Goal: Task Accomplishment & Management: Manage account settings

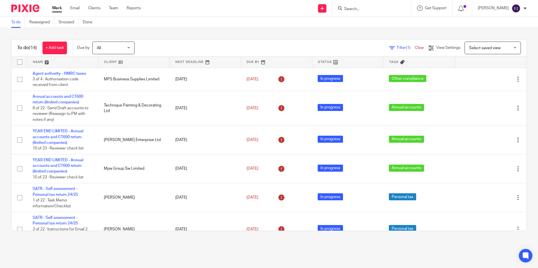
scroll to position [141, 0]
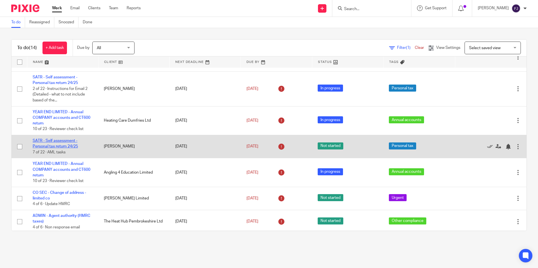
click at [58, 140] on link "SATR - Self assessment - Personal tax return 24/25" at bounding box center [55, 144] width 45 height 10
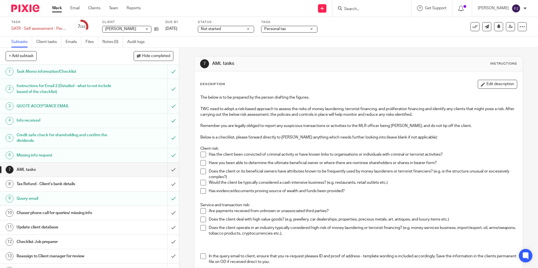
drag, startPoint x: 201, startPoint y: 154, endPoint x: 202, endPoint y: 159, distance: 5.7
click at [201, 154] on span at bounding box center [203, 155] width 6 height 6
click at [203, 161] on span at bounding box center [203, 163] width 6 height 6
click at [200, 172] on span at bounding box center [203, 172] width 6 height 6
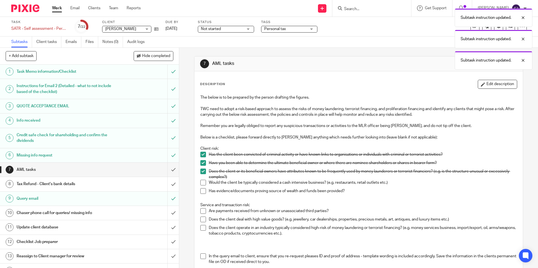
drag, startPoint x: 202, startPoint y: 182, endPoint x: 202, endPoint y: 190, distance: 7.9
click at [202, 183] on span at bounding box center [203, 183] width 6 height 6
click at [202, 191] on span at bounding box center [203, 192] width 6 height 6
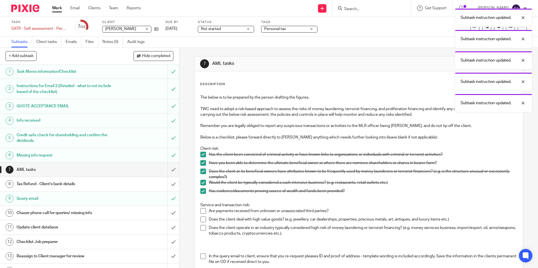
click at [203, 211] on span at bounding box center [203, 211] width 6 height 6
click at [202, 228] on span at bounding box center [203, 228] width 6 height 6
click at [200, 221] on span at bounding box center [203, 220] width 6 height 6
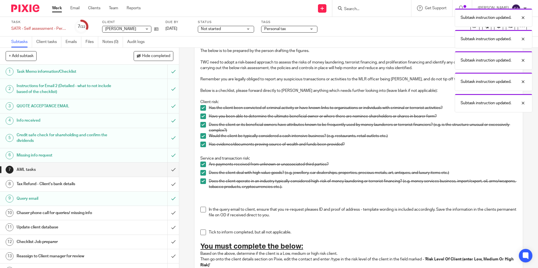
scroll to position [139, 0]
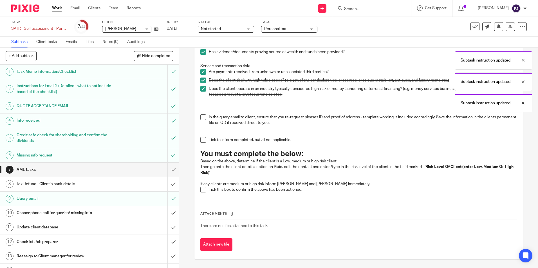
click at [203, 115] on span at bounding box center [203, 118] width 6 height 6
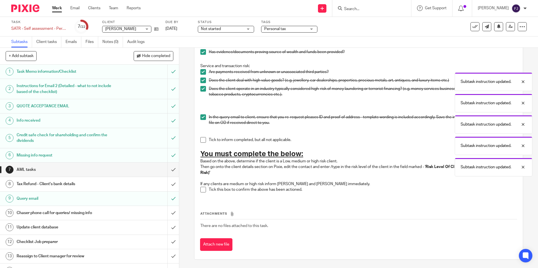
click at [204, 139] on span at bounding box center [203, 140] width 6 height 6
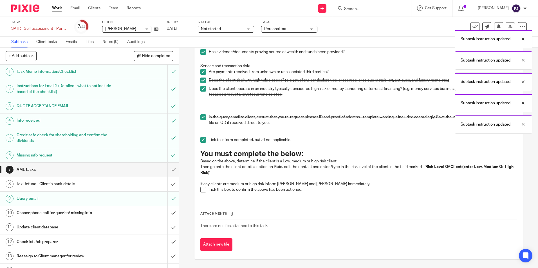
click at [200, 186] on p "If any clients are medium or high risk inform Aaron and Inam immediately." at bounding box center [358, 184] width 316 height 6
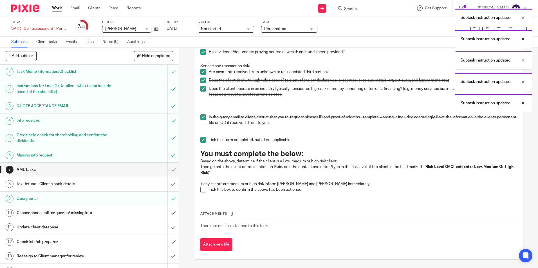
drag, startPoint x: 200, startPoint y: 186, endPoint x: 199, endPoint y: 193, distance: 6.7
click at [199, 193] on div "The below is to be prepared by the person drafting the figures. TWC need to ado…" at bounding box center [359, 76] width 322 height 247
click at [202, 191] on span at bounding box center [203, 190] width 6 height 6
click at [170, 170] on input "submit" at bounding box center [89, 170] width 179 height 14
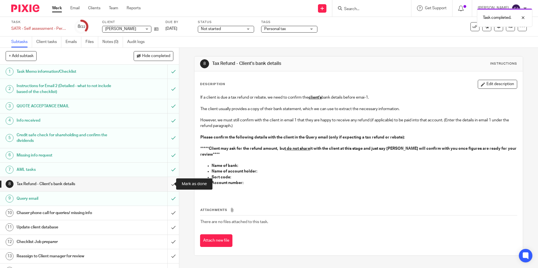
click at [166, 183] on input "submit" at bounding box center [89, 184] width 179 height 14
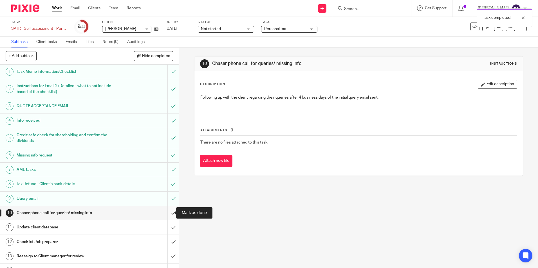
click at [168, 213] on input "submit" at bounding box center [89, 213] width 179 height 14
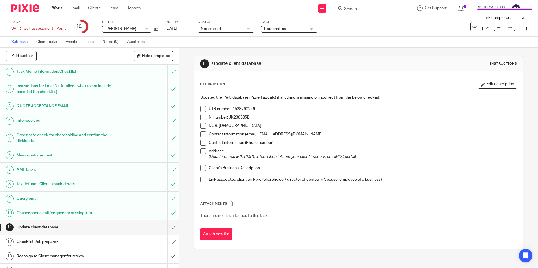
click at [204, 109] on span at bounding box center [203, 109] width 6 height 6
click at [203, 117] on span at bounding box center [203, 118] width 6 height 6
click at [203, 125] on span at bounding box center [203, 126] width 6 height 6
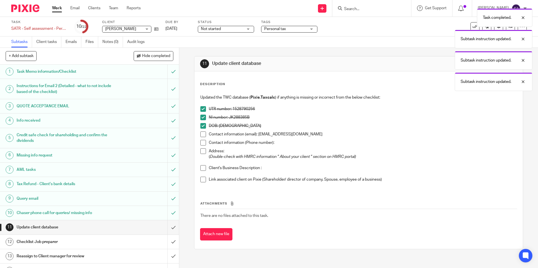
click at [203, 138] on li "Contact information (email): jw.maintenanceuk@gmail.com" at bounding box center [358, 136] width 316 height 8
click at [202, 136] on span at bounding box center [203, 135] width 6 height 6
click at [201, 143] on span at bounding box center [203, 143] width 6 height 6
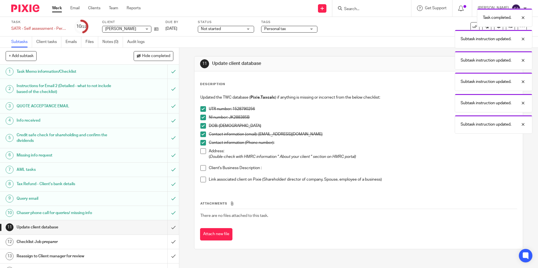
drag, startPoint x: 203, startPoint y: 151, endPoint x: 202, endPoint y: 156, distance: 5.5
click at [203, 151] on span at bounding box center [203, 152] width 6 height 6
click at [201, 170] on span at bounding box center [203, 168] width 6 height 6
click at [202, 179] on span at bounding box center [203, 180] width 6 height 6
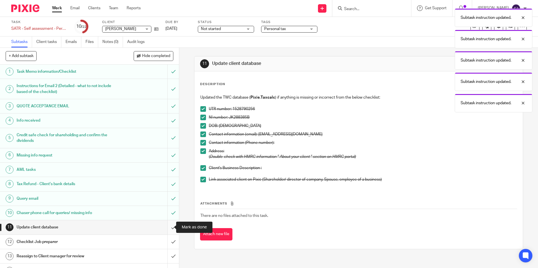
click at [168, 228] on input "submit" at bounding box center [89, 228] width 179 height 14
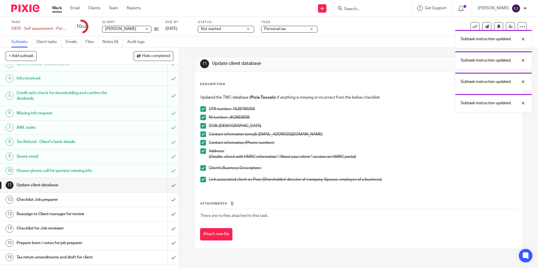
scroll to position [113, 0]
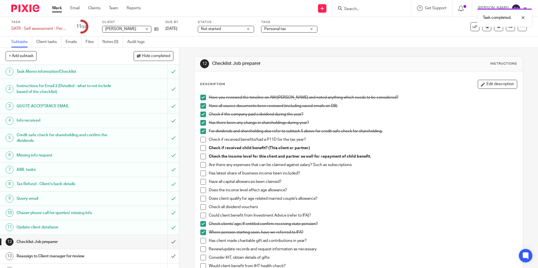
click at [201, 139] on span at bounding box center [203, 140] width 6 height 6
click at [203, 148] on span at bounding box center [203, 148] width 6 height 6
click at [200, 139] on span at bounding box center [203, 140] width 6 height 6
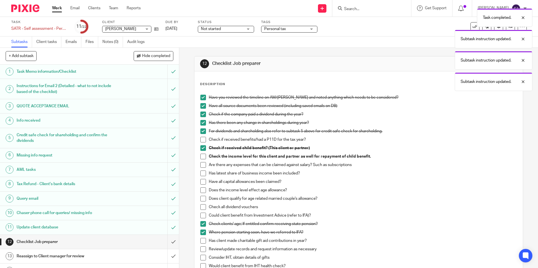
click at [202, 132] on span at bounding box center [203, 132] width 6 height 6
click at [201, 141] on span at bounding box center [203, 140] width 6 height 6
click at [202, 159] on span at bounding box center [203, 157] width 6 height 6
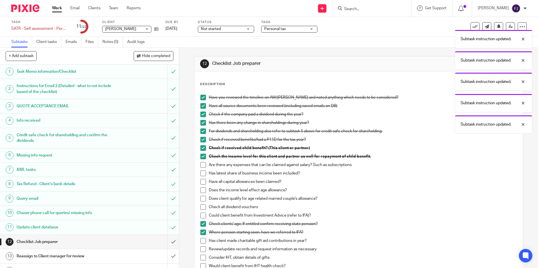
click at [201, 163] on span at bounding box center [203, 165] width 6 height 6
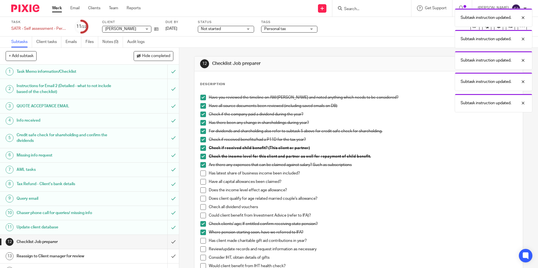
click at [201, 173] on span at bounding box center [203, 174] width 6 height 6
click at [200, 182] on span at bounding box center [203, 182] width 6 height 6
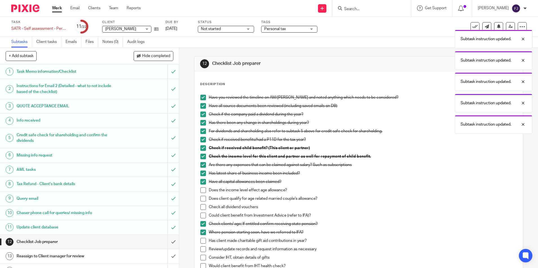
click at [201, 190] on span at bounding box center [203, 191] width 6 height 6
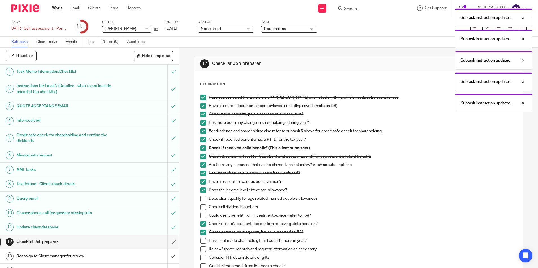
click at [201, 197] on span at bounding box center [203, 199] width 6 height 6
drag, startPoint x: 198, startPoint y: 206, endPoint x: 198, endPoint y: 209, distance: 3.1
click at [201, 207] on span at bounding box center [203, 208] width 6 height 6
click at [202, 214] on span at bounding box center [203, 216] width 6 height 6
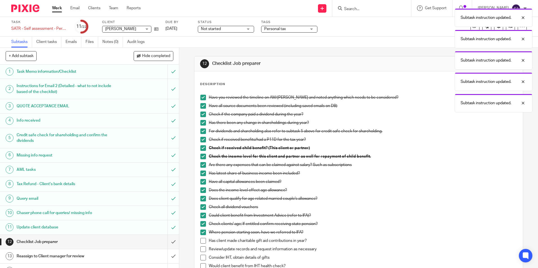
click at [204, 242] on span at bounding box center [203, 241] width 6 height 6
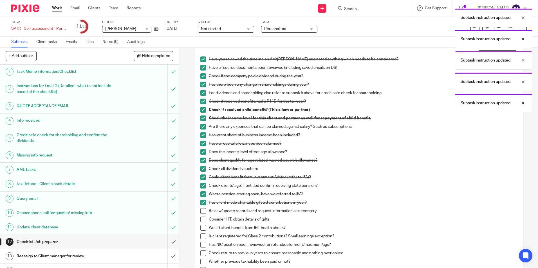
scroll to position [113, 0]
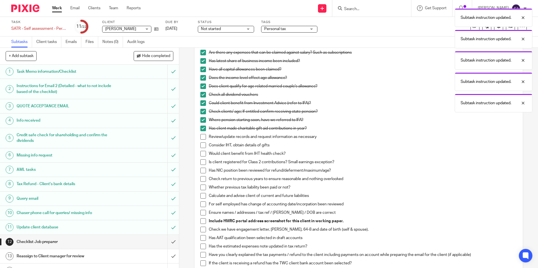
click at [201, 136] on span at bounding box center [203, 137] width 6 height 6
click at [201, 146] on span at bounding box center [203, 146] width 6 height 6
click at [200, 152] on span at bounding box center [203, 154] width 6 height 6
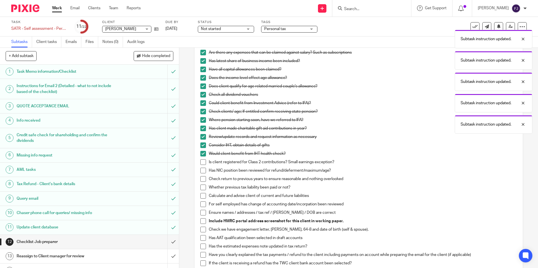
click at [200, 165] on span at bounding box center [203, 163] width 6 height 6
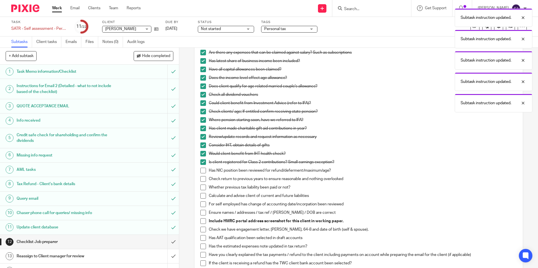
click at [203, 174] on li "Has NIC position been reviewed for refund/deferment/maximum/age?" at bounding box center [358, 172] width 316 height 8
click at [202, 172] on span at bounding box center [203, 171] width 6 height 6
click at [200, 177] on span at bounding box center [203, 179] width 6 height 6
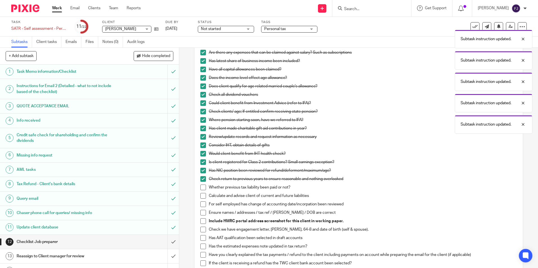
click at [201, 186] on span at bounding box center [203, 188] width 6 height 6
click at [203, 198] on span at bounding box center [203, 196] width 6 height 6
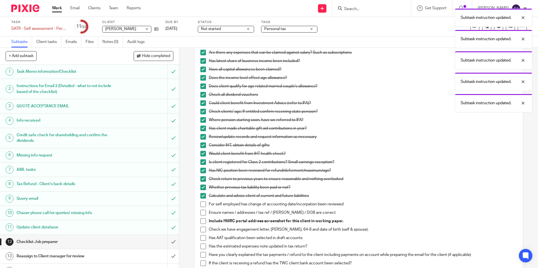
click at [200, 205] on span at bounding box center [203, 205] width 6 height 6
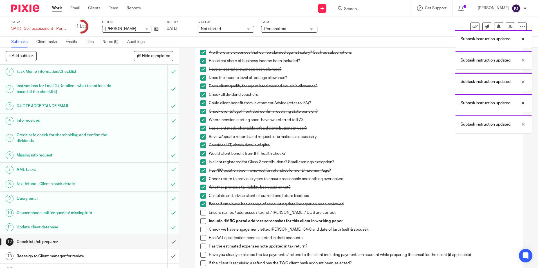
click at [201, 214] on span at bounding box center [203, 213] width 6 height 6
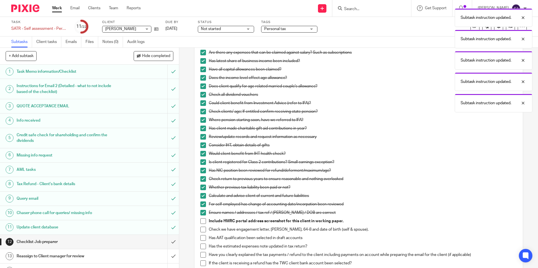
click at [202, 220] on span at bounding box center [203, 222] width 6 height 6
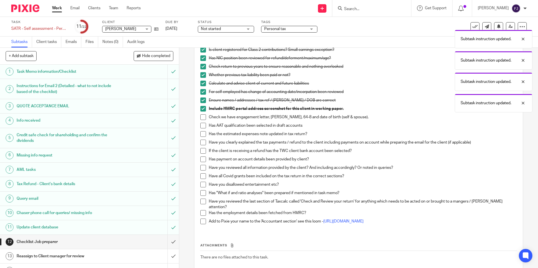
click at [201, 120] on span at bounding box center [203, 118] width 6 height 6
click at [201, 125] on span at bounding box center [203, 126] width 6 height 6
click at [201, 134] on span at bounding box center [203, 134] width 6 height 6
click at [201, 143] on span at bounding box center [203, 143] width 6 height 6
click at [202, 149] on span at bounding box center [203, 151] width 6 height 6
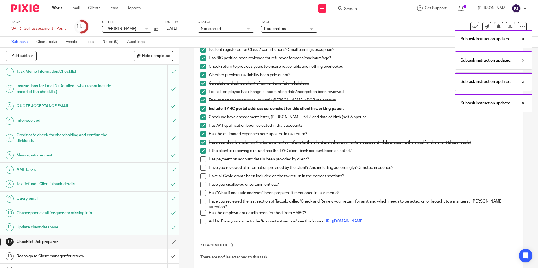
click at [202, 160] on span at bounding box center [203, 160] width 6 height 6
click at [201, 163] on li "Has payment on account details been provided by client?" at bounding box center [358, 161] width 316 height 8
click at [201, 166] on span at bounding box center [203, 168] width 6 height 6
click at [203, 177] on span at bounding box center [203, 177] width 6 height 6
click at [201, 186] on span at bounding box center [203, 185] width 6 height 6
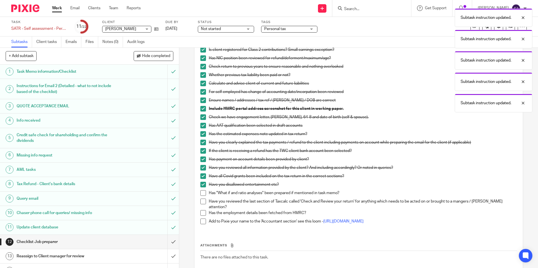
click at [201, 191] on span at bounding box center [203, 193] width 6 height 6
click at [202, 203] on span at bounding box center [203, 202] width 6 height 6
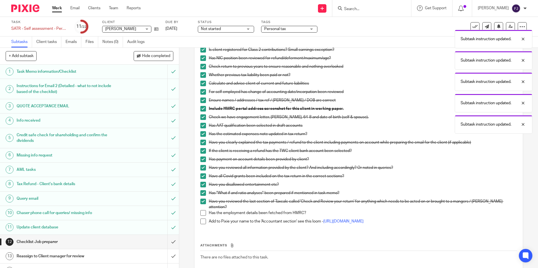
drag, startPoint x: 200, startPoint y: 208, endPoint x: 200, endPoint y: 211, distance: 3.7
click at [200, 210] on span at bounding box center [203, 213] width 6 height 6
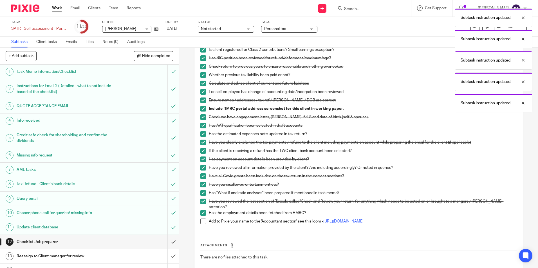
click at [200, 219] on span at bounding box center [203, 222] width 6 height 6
click at [169, 242] on input "submit" at bounding box center [89, 242] width 179 height 14
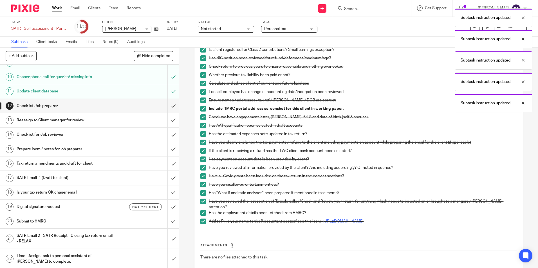
scroll to position [137, 0]
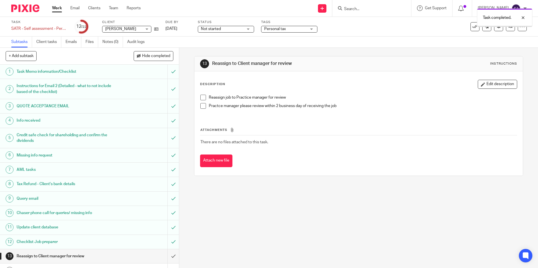
scroll to position [113, 0]
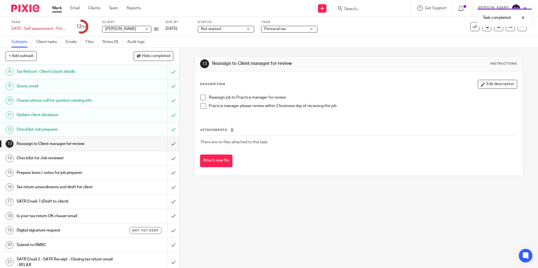
click at [203, 96] on span at bounding box center [203, 98] width 6 height 6
click at [203, 105] on span at bounding box center [203, 106] width 6 height 6
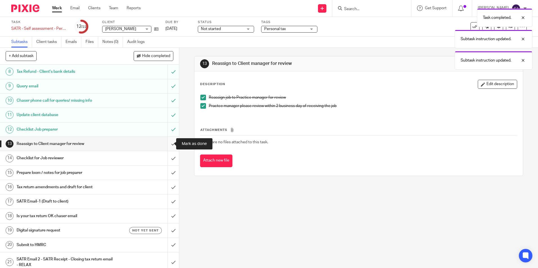
click at [167, 144] on input "submit" at bounding box center [89, 144] width 179 height 14
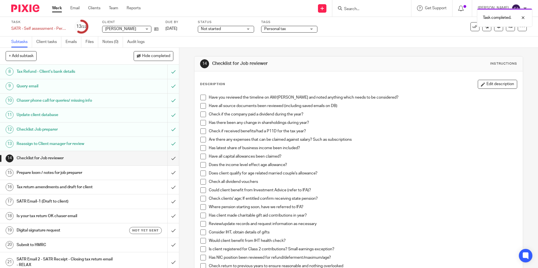
scroll to position [137, 0]
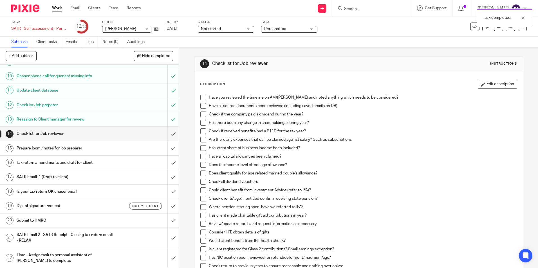
click at [37, 174] on h1 "SATR Email-1 (Draft to client)" at bounding box center [65, 177] width 97 height 8
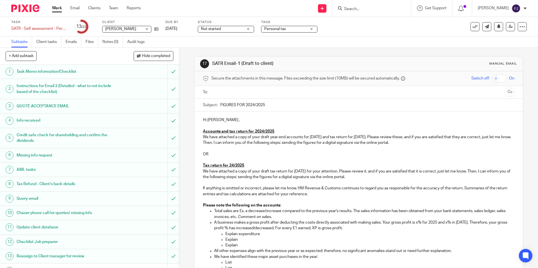
click at [210, 154] on p "OR" at bounding box center [358, 155] width 311 height 6
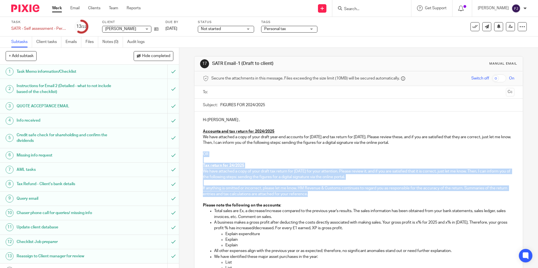
drag, startPoint x: 318, startPoint y: 196, endPoint x: 193, endPoint y: 153, distance: 132.3
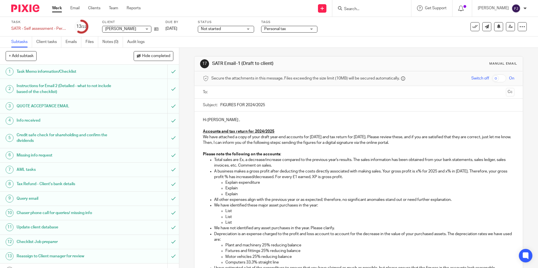
click at [239, 158] on p "Total sales are £x, a decrease/increase compared to the previous year's results…" at bounding box center [364, 163] width 300 height 12
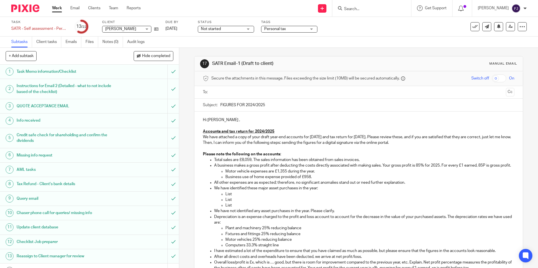
click at [407, 186] on p "All other expenses are as expected; therefore, no significant anomalies stand o…" at bounding box center [364, 183] width 300 height 6
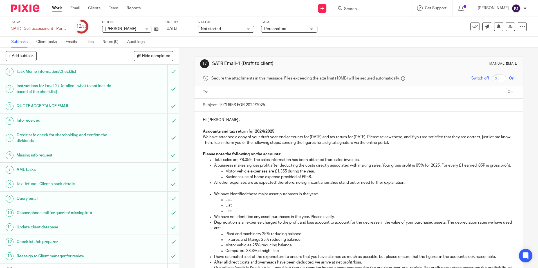
click at [371, 162] on p "Total sales are £8,059, The sales information has been obtained from sales invo…" at bounding box center [364, 160] width 300 height 6
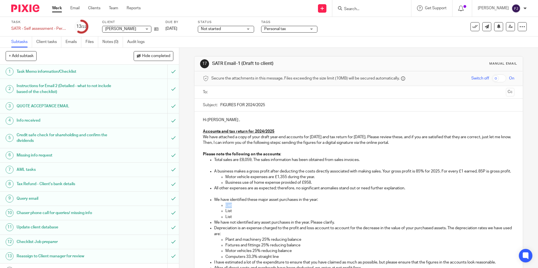
drag, startPoint x: 234, startPoint y: 210, endPoint x: 221, endPoint y: 210, distance: 13.5
click at [225, 208] on li "List" at bounding box center [369, 206] width 289 height 6
click at [260, 226] on p "We have not identified any asset purchases in the year. Please clarify." at bounding box center [364, 223] width 300 height 6
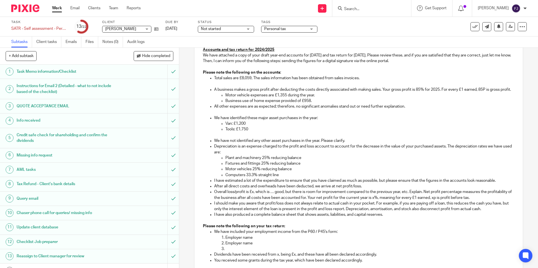
scroll to position [84, 0]
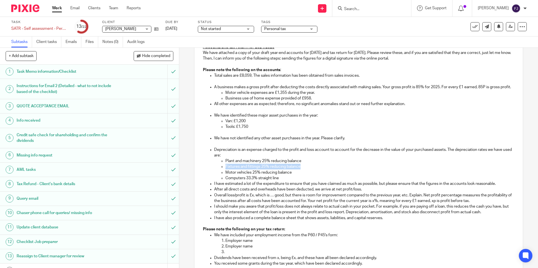
drag, startPoint x: 302, startPoint y: 173, endPoint x: 221, endPoint y: 174, distance: 80.5
click at [225, 170] on li "Fixtures and fittings 25% reducing balance" at bounding box center [369, 167] width 289 height 6
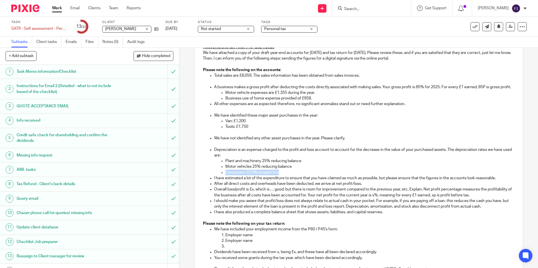
drag, startPoint x: 284, startPoint y: 178, endPoint x: 215, endPoint y: 177, distance: 68.7
click at [215, 176] on ul "Plant and machinery 25% reducing balance Motor vehicles 25% reducing balance Co…" at bounding box center [364, 166] width 300 height 17
click at [306, 164] on p "Plant and machinery 25% reducing balance" at bounding box center [369, 161] width 289 height 6
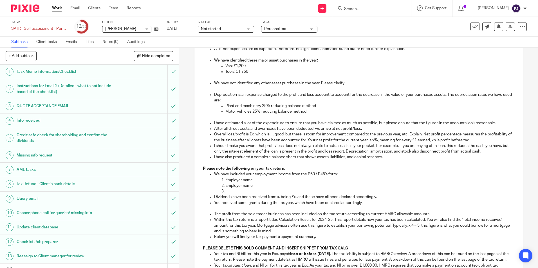
scroll to position [141, 0]
click at [500, 125] on p "I have estimated a lot of the expenditure to ensure that you have claimed as mu…" at bounding box center [364, 122] width 300 height 6
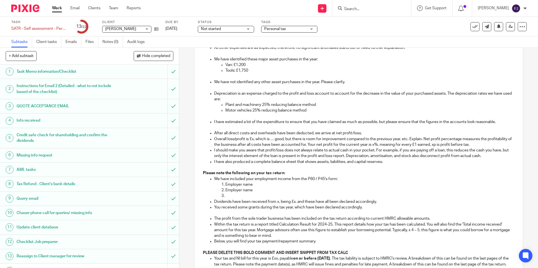
click at [366, 136] on p "After all direct costs and overheads have been deducted, we arrive at net profi…" at bounding box center [364, 134] width 300 height 6
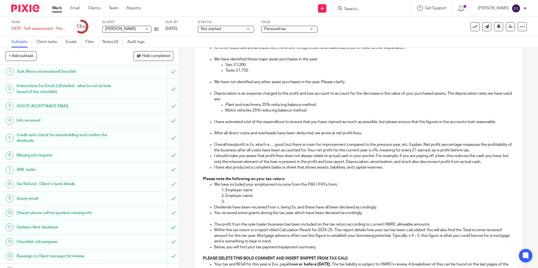
drag, startPoint x: 252, startPoint y: 150, endPoint x: 274, endPoint y: 163, distance: 26.3
click at [252, 150] on p "Overall loss/profit is £x, which is … good, but there is room for improvement c…" at bounding box center [364, 148] width 300 height 12
click at [338, 154] on p "Overall loss/profit is £2,990.64. Net profit percentage measures the profitabil…" at bounding box center [364, 148] width 300 height 12
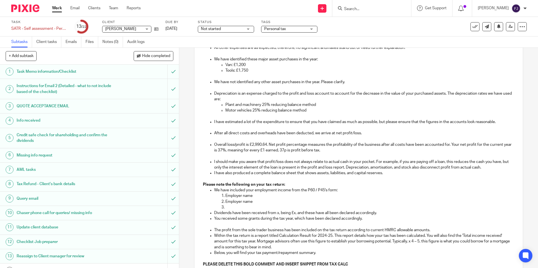
click at [490, 171] on p "I should make you aware that profit/loss does not always relate to actual cash …" at bounding box center [364, 165] width 300 height 12
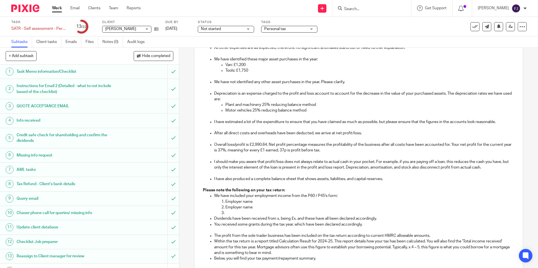
scroll to position [197, 0]
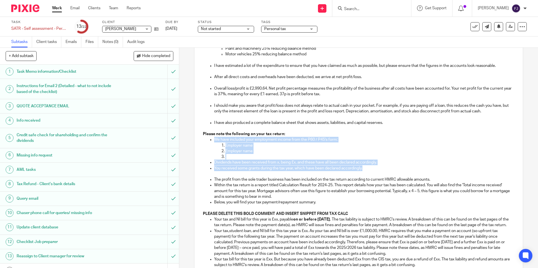
drag, startPoint x: 364, startPoint y: 174, endPoint x: 203, endPoint y: 147, distance: 163.0
click at [203, 147] on ul "We have included your employment income from the P60 / P45's form: Employer nam…" at bounding box center [358, 154] width 311 height 34
click at [260, 160] on p at bounding box center [369, 157] width 289 height 6
click at [236, 143] on p "We have included your employment income from the P60 / P45's form:" at bounding box center [364, 140] width 300 height 6
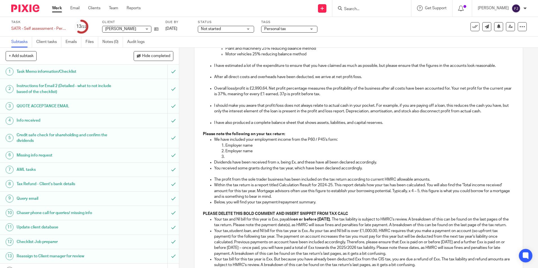
click at [233, 194] on p "Within the tax return is a report titled Calculation Result for 2024-25. This r…" at bounding box center [364, 191] width 300 height 17
drag, startPoint x: 228, startPoint y: 162, endPoint x: 211, endPoint y: 145, distance: 23.9
click at [211, 145] on ul "We have included your employment income from the P60 / P45's form: Employer nam…" at bounding box center [358, 154] width 311 height 34
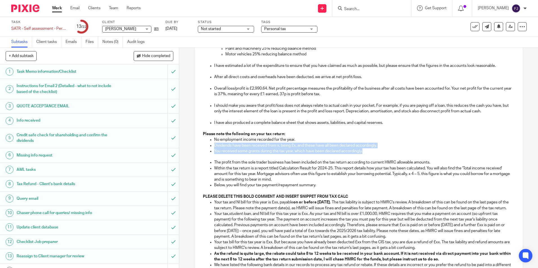
drag, startPoint x: 363, startPoint y: 158, endPoint x: 196, endPoint y: 149, distance: 167.1
click at [196, 149] on div "Hi Jack , Accounts and tax return for 2024/2025 We have attached a copy of your…" at bounding box center [358, 185] width 328 height 540
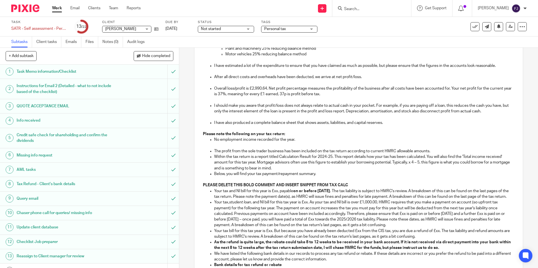
click at [435, 154] on p "The profit from the sole trader business has been included on the tax return ac…" at bounding box center [364, 152] width 300 height 6
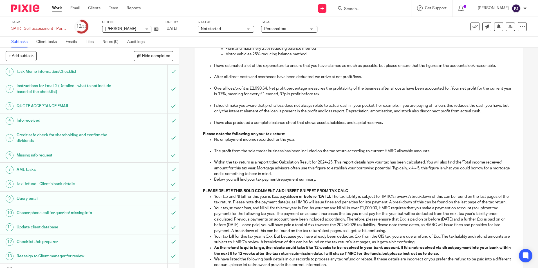
click at [296, 177] on p "Within the tax return is a report titled Calculation Result for 2024-25. This r…" at bounding box center [364, 168] width 300 height 17
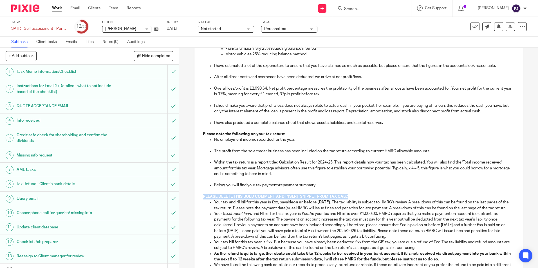
drag, startPoint x: 353, startPoint y: 202, endPoint x: 194, endPoint y: 201, distance: 159.5
click at [194, 201] on div "Hi Jack , Accounts and tax return for 2024/2025 We have attached a copy of your…" at bounding box center [358, 185] width 328 height 540
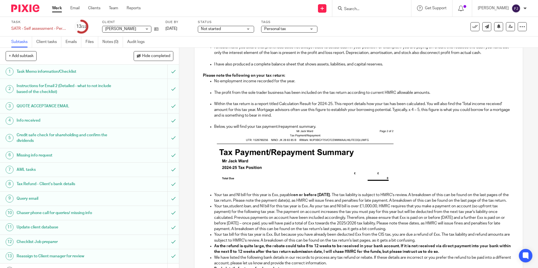
scroll to position [239, 0]
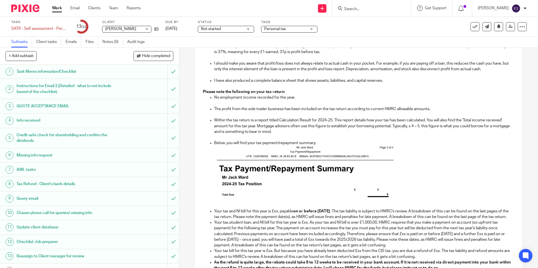
drag, startPoint x: 322, startPoint y: 148, endPoint x: 328, endPoint y: 149, distance: 6.3
click at [322, 146] on p "Below, you will find your tax payment/repayment summary." at bounding box center [364, 143] width 300 height 6
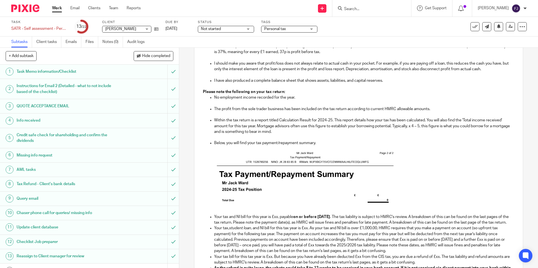
scroll to position [295, 0]
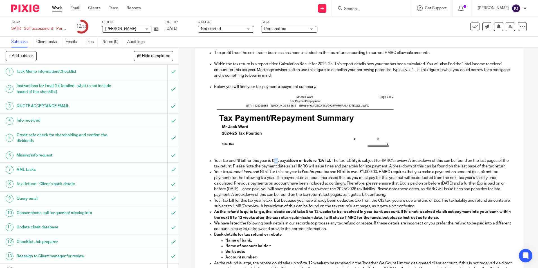
drag, startPoint x: 273, startPoint y: 167, endPoint x: 277, endPoint y: 167, distance: 4.2
click at [277, 167] on p "Your tax and NI bill for this year is £xx, payable on or before 31 January 2026…" at bounding box center [364, 164] width 300 height 12
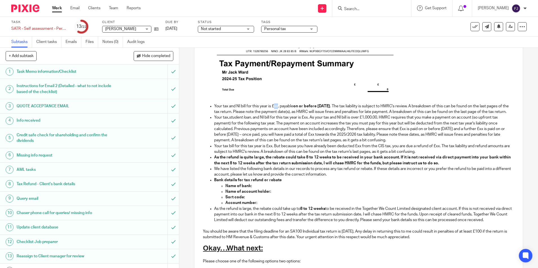
scroll to position [380, 0]
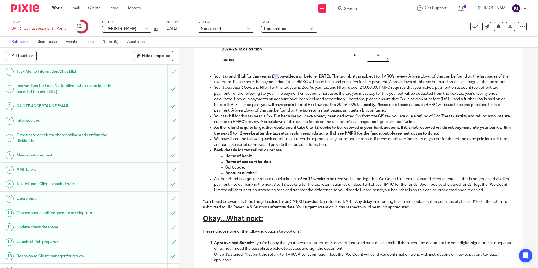
drag, startPoint x: 504, startPoint y: 201, endPoint x: 207, endPoint y: 98, distance: 314.6
click at [207, 98] on ul "Your tax and NI bill for this year is £xx, payable on or before 31 January 2026…" at bounding box center [358, 134] width 311 height 120
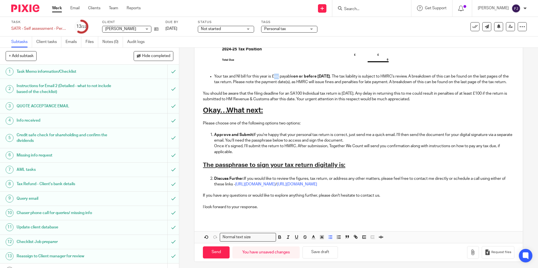
drag, startPoint x: 272, startPoint y: 82, endPoint x: 276, endPoint y: 82, distance: 3.7
click at [276, 82] on p "Your tax and NI bill for this year is £xx, payable on or before 31 January 2026…" at bounding box center [364, 80] width 300 height 12
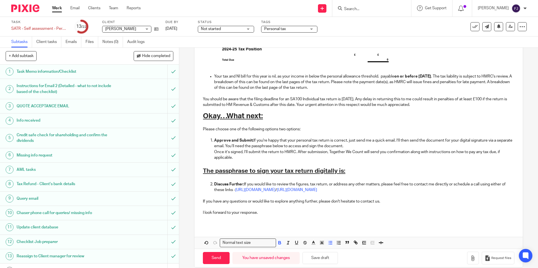
drag, startPoint x: 381, startPoint y: 82, endPoint x: 450, endPoint y: 84, distance: 69.2
click at [450, 84] on p "Your tax and NI bill for this year is nil, as your income in below the personal…" at bounding box center [364, 82] width 300 height 17
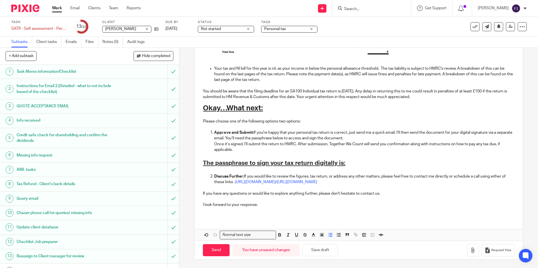
scroll to position [393, 0]
click at [320, 252] on button "Save draft" at bounding box center [319, 250] width 35 height 12
click at [352, 164] on h2 "The passphrase to sign your tax return digitally is:" at bounding box center [358, 164] width 311 height 10
click at [158, 32] on link at bounding box center [154, 29] width 7 height 6
click at [347, 159] on h2 "The passphrase to sign your tax return digitally is:" at bounding box center [358, 164] width 311 height 10
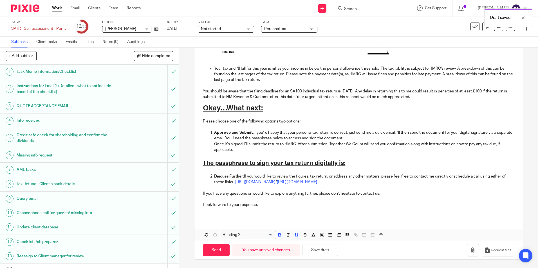
click at [355, 165] on h2 "The passphrase to sign your tax return digitally is:" at bounding box center [358, 164] width 311 height 10
drag, startPoint x: 364, startPoint y: 164, endPoint x: 202, endPoint y: 163, distance: 161.2
click at [203, 163] on h2 "The passphrase to sign your tax return digitally is:" at bounding box center [358, 164] width 311 height 10
click at [352, 164] on h2 "The passphrase to sign your tax return digitally is:" at bounding box center [358, 164] width 311 height 10
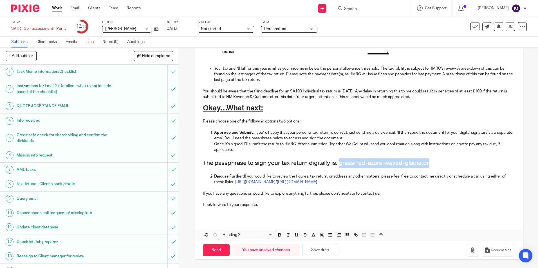
drag, startPoint x: 437, startPoint y: 163, endPoint x: 338, endPoint y: 161, distance: 99.1
click at [338, 161] on h2 "The passphrase to sign your tax return digitally is: grass-fed-azure-waved-glad…" at bounding box center [358, 164] width 311 height 10
click at [321, 235] on polyline "button" at bounding box center [322, 235] width 2 height 2
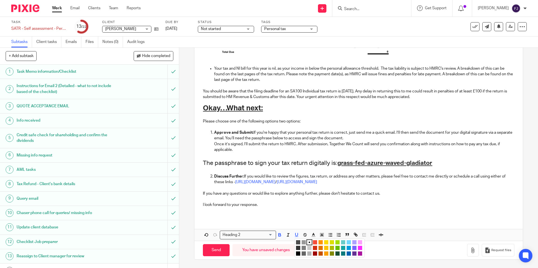
click at [320, 242] on li "color:#FE9200" at bounding box center [320, 243] width 4 height 4
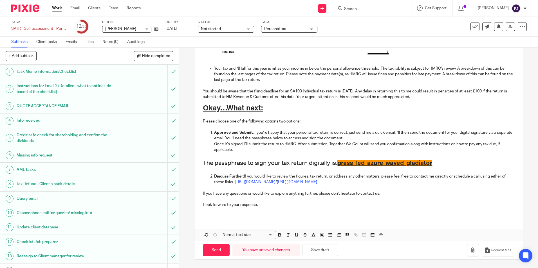
click at [418, 195] on p "If you have any questions or would like to explore anything further, please don…" at bounding box center [358, 194] width 311 height 6
drag, startPoint x: 445, startPoint y: 163, endPoint x: 337, endPoint y: 168, distance: 107.9
click at [337, 168] on h2 "The passphrase to sign your tax return digitally is: grass-fed-azure-waved-glad…" at bounding box center [358, 164] width 311 height 10
click at [439, 160] on h2 "The passphrase to sign your tax return digitally is: grass-fed-azure-waved-glad…" at bounding box center [358, 164] width 311 height 10
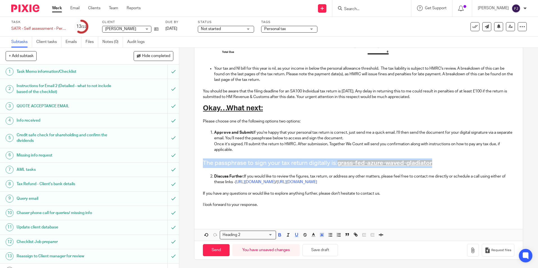
drag, startPoint x: 450, startPoint y: 163, endPoint x: 196, endPoint y: 162, distance: 254.3
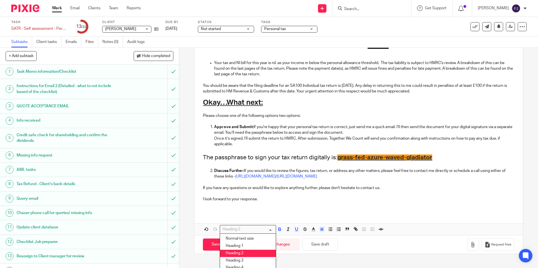
click at [258, 233] on input "Search for option" at bounding box center [247, 230] width 52 height 6
click at [236, 243] on li "Normal text size" at bounding box center [248, 238] width 56 height 7
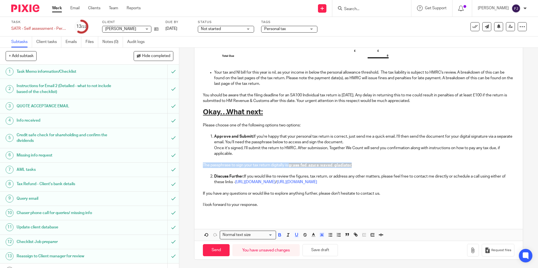
scroll to position [389, 0]
click at [370, 165] on p "The passphrase to sign your tax return digitally is: grass-fed-azure-waved-glad…" at bounding box center [358, 166] width 311 height 6
drag, startPoint x: 359, startPoint y: 164, endPoint x: 290, endPoint y: 166, distance: 69.5
click at [290, 166] on p "The passphrase to sign your tax return digitally is: grass-fed-azure-waved-glad…" at bounding box center [358, 166] width 311 height 6
click at [311, 235] on icon "button" at bounding box center [313, 235] width 5 height 5
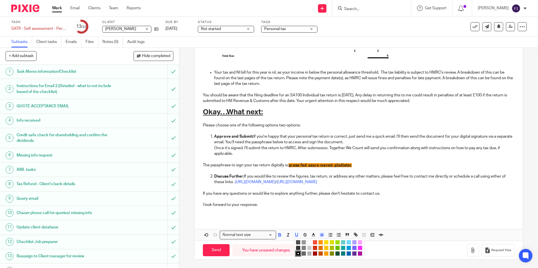
click at [324, 242] on li "color:#FCDC00" at bounding box center [326, 243] width 4 height 4
click at [391, 192] on p "If you have any questions or would like to explore anything further, please don…" at bounding box center [358, 194] width 311 height 6
click at [321, 236] on icon "button" at bounding box center [321, 235] width 5 height 5
click at [330, 243] on li "color:#DBDF00" at bounding box center [332, 243] width 4 height 4
click at [370, 158] on p at bounding box center [358, 160] width 311 height 6
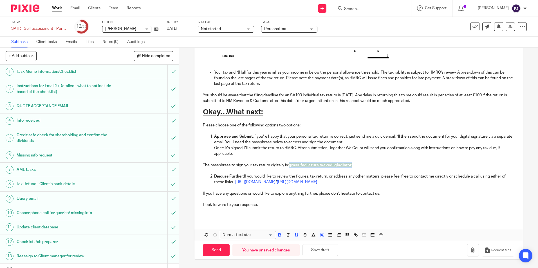
drag, startPoint x: 360, startPoint y: 165, endPoint x: 289, endPoint y: 166, distance: 71.2
click at [289, 166] on p "The passphrase to sign your tax return digitally is: grass-fed-azure-waved-glad…" at bounding box center [358, 166] width 311 height 6
click at [321, 234] on icon "button" at bounding box center [321, 235] width 5 height 5
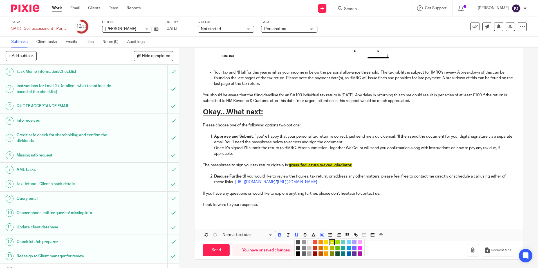
click at [325, 242] on li "color:#FCDC00" at bounding box center [326, 243] width 4 height 4
click at [365, 163] on p "The passphrase to sign your tax return digitally is: grass-fed-azure-waved-glad…" at bounding box center [358, 166] width 311 height 6
click at [358, 187] on p at bounding box center [358, 188] width 311 height 6
click at [320, 253] on button "Save draft" at bounding box center [319, 250] width 35 height 12
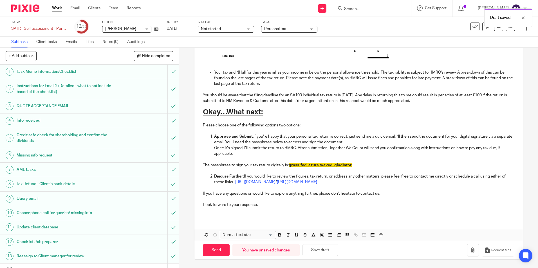
click at [265, 207] on p "I look forward to your response." at bounding box center [358, 205] width 311 height 6
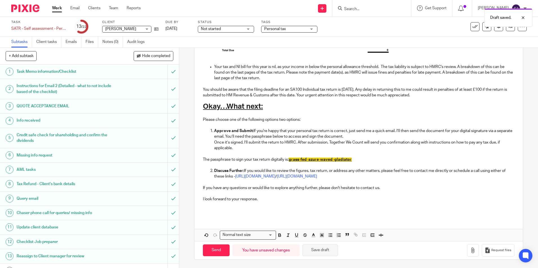
click at [326, 252] on button "Save draft" at bounding box center [319, 251] width 35 height 12
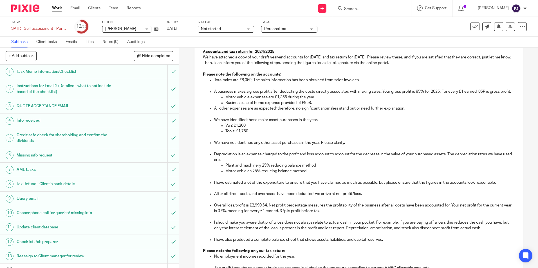
scroll to position [0, 0]
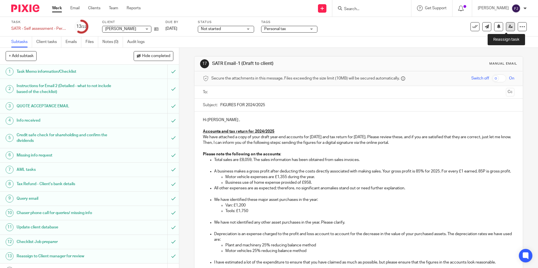
click at [508, 28] on icon at bounding box center [510, 26] width 4 height 4
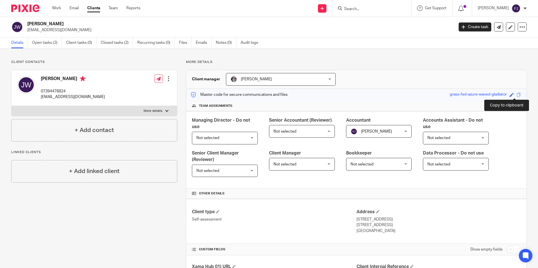
click at [517, 95] on span at bounding box center [519, 95] width 4 height 4
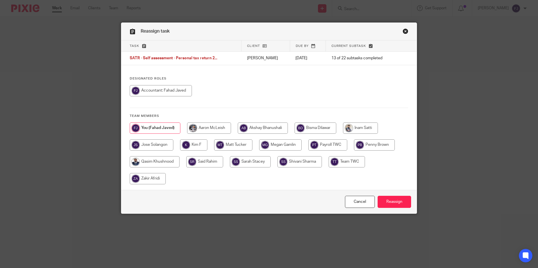
click at [362, 131] on input "radio" at bounding box center [360, 128] width 35 height 11
radio input "true"
click at [385, 198] on input "Reassign" at bounding box center [394, 202] width 33 height 12
